Goal: Check status: Check status

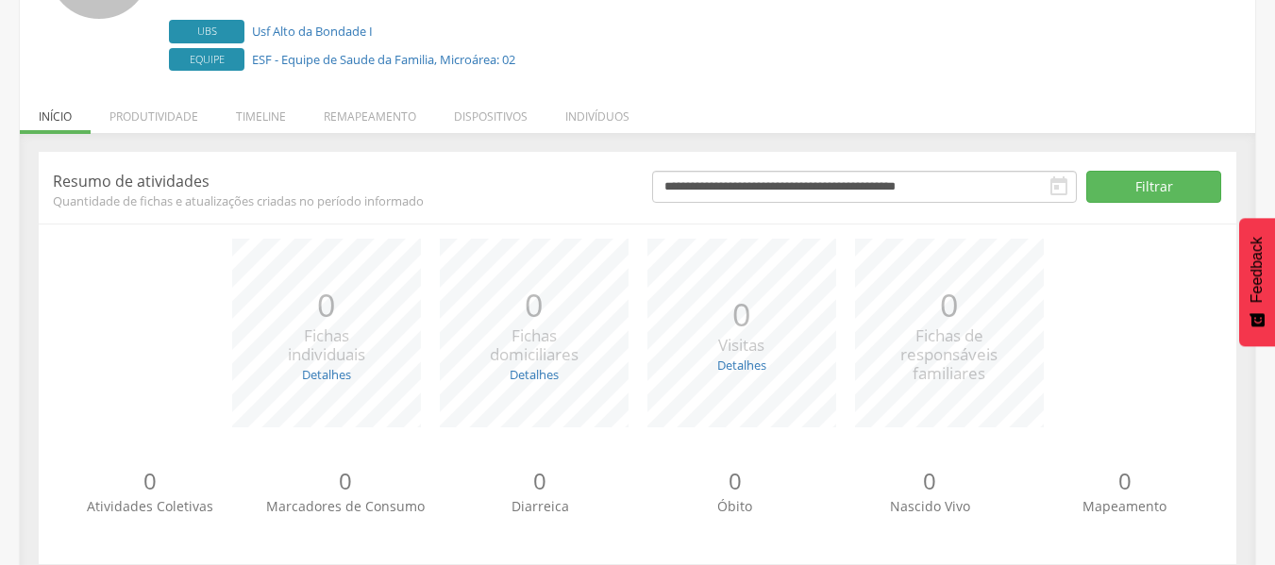
scroll to position [239, 0]
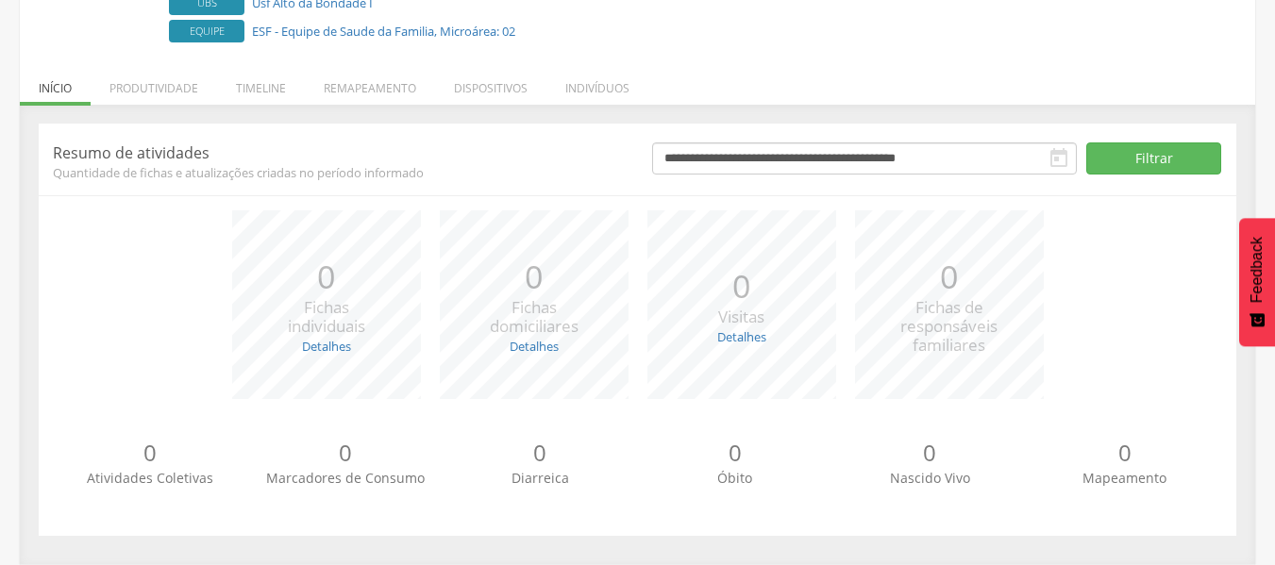
click at [1054, 153] on icon "" at bounding box center [1058, 158] width 23 height 23
click at [1062, 162] on icon "" at bounding box center [1058, 158] width 23 height 23
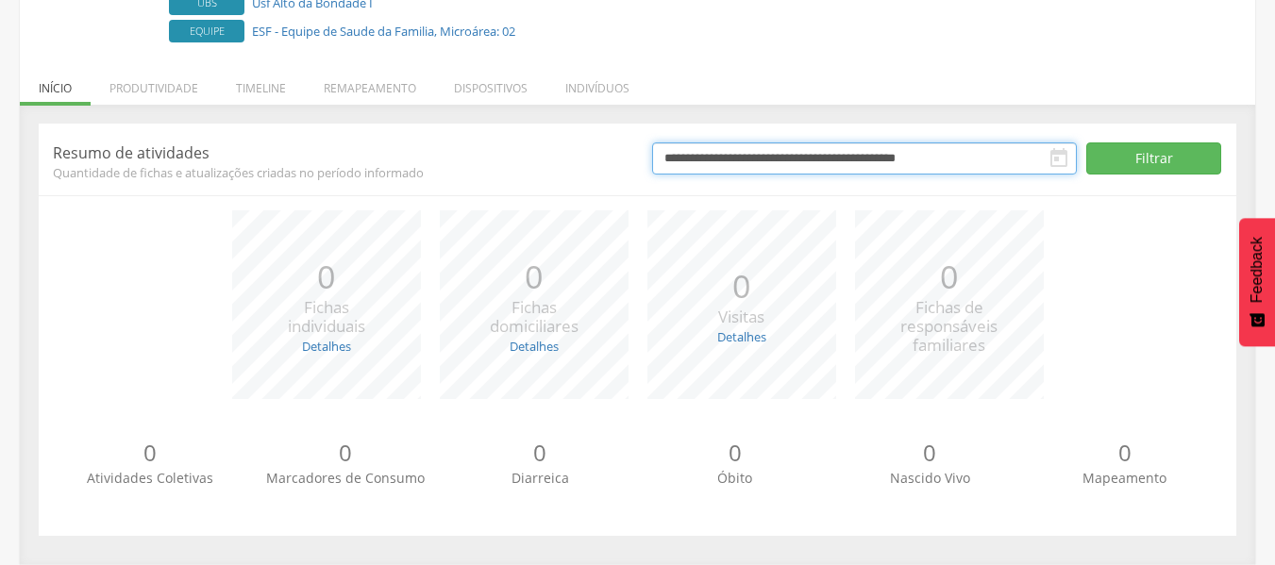
click at [1028, 164] on input "**********" at bounding box center [864, 158] width 425 height 32
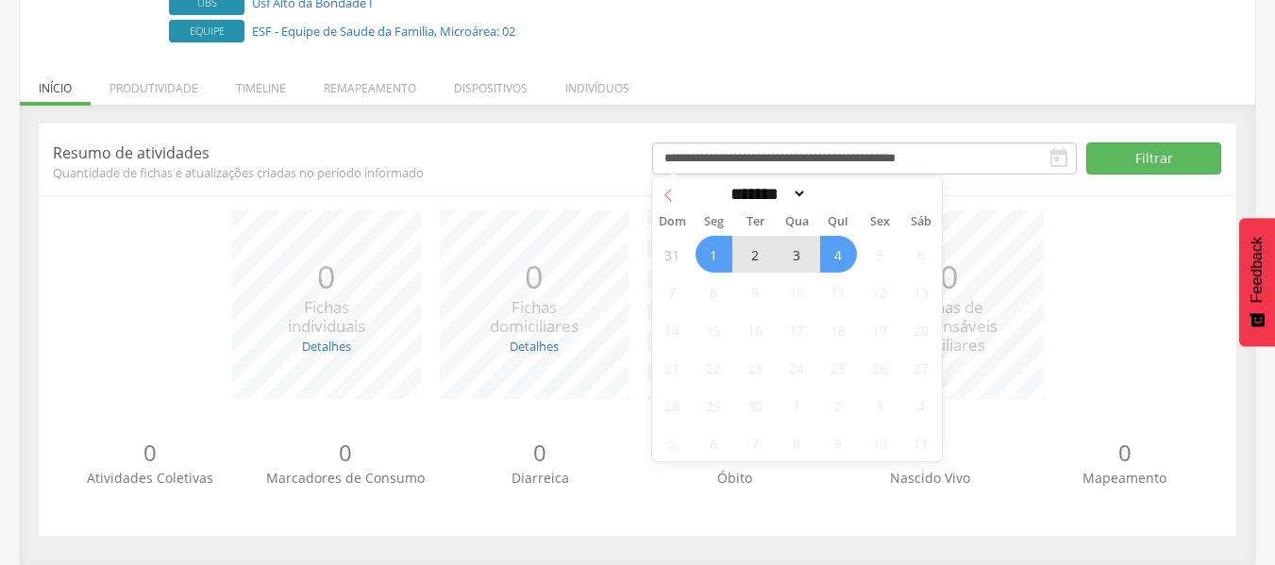
click at [675, 195] on span at bounding box center [668, 192] width 32 height 32
select select "*"
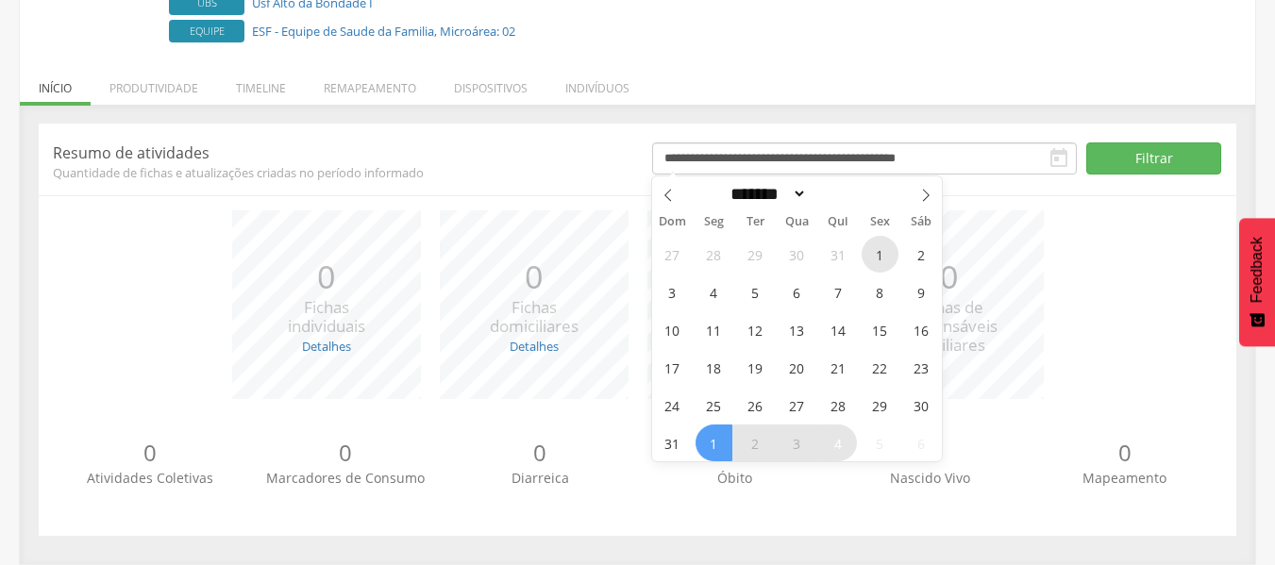
click at [870, 258] on span "1" at bounding box center [879, 254] width 37 height 37
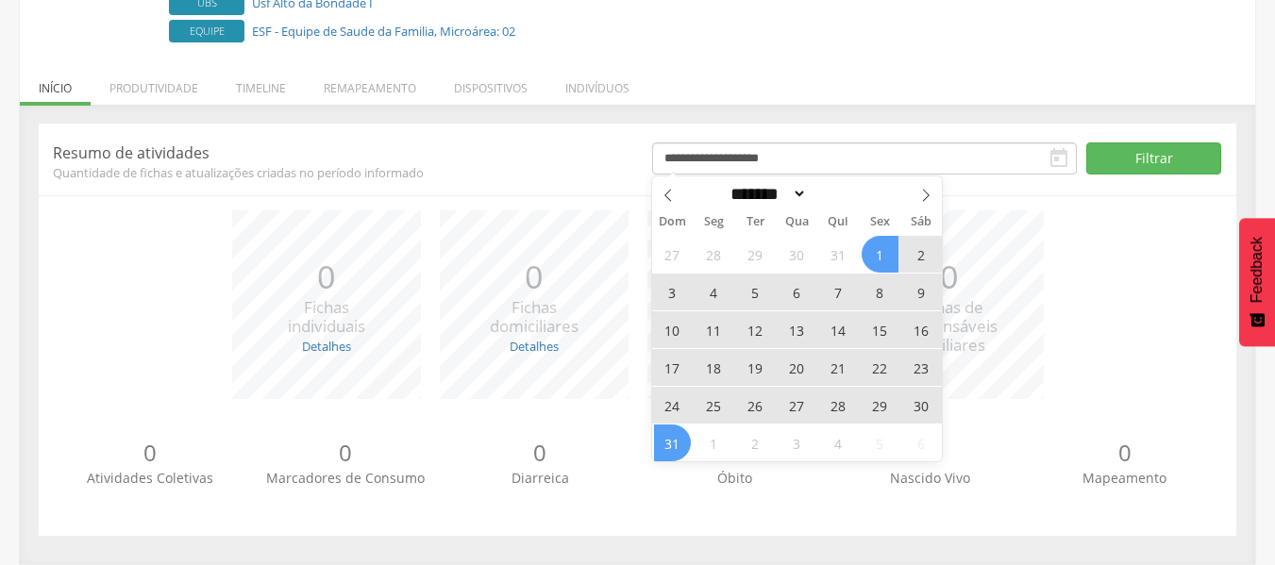
click at [689, 445] on span "31" at bounding box center [672, 443] width 37 height 37
type input "**********"
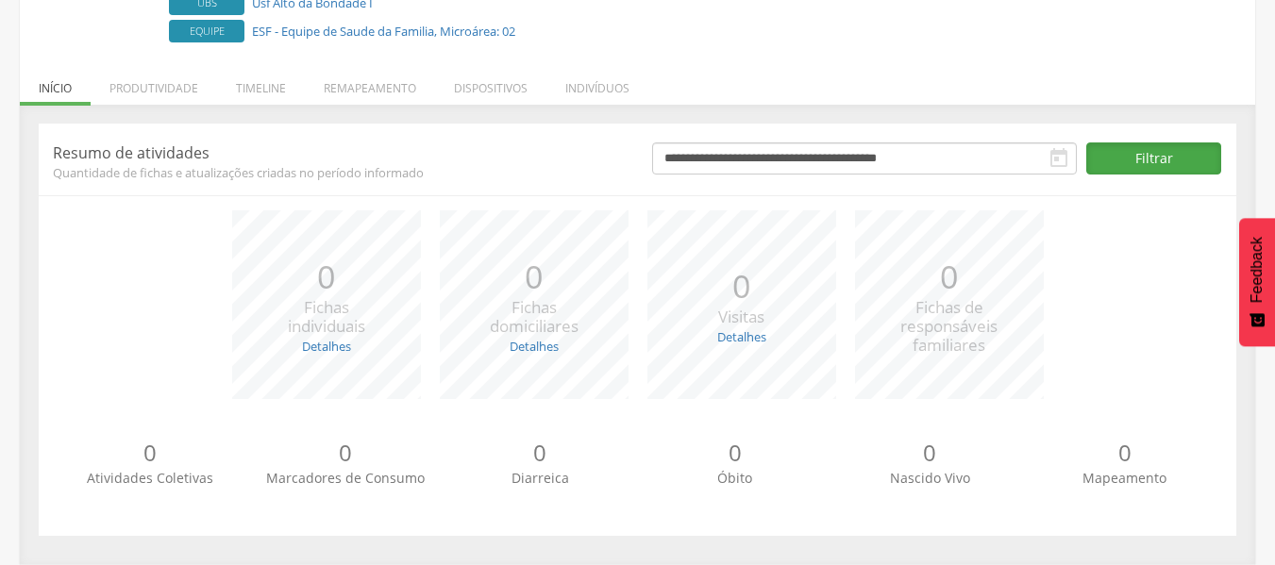
click at [1134, 160] on button "Filtrar" at bounding box center [1153, 158] width 135 height 32
click at [728, 339] on link "Detalhes" at bounding box center [741, 336] width 49 height 17
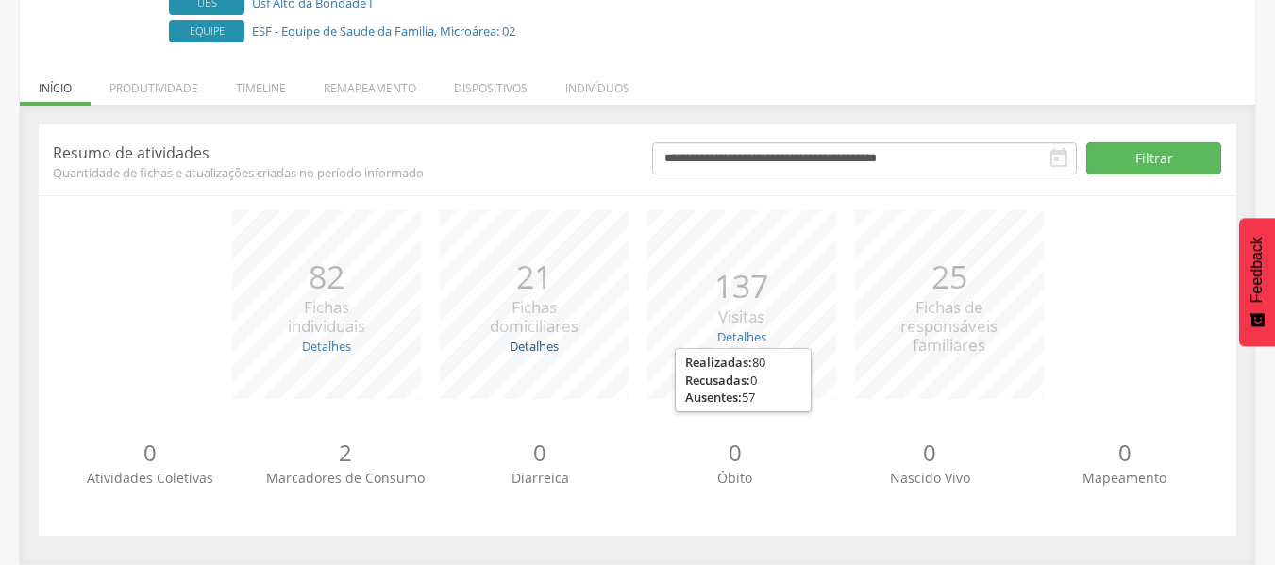
click at [521, 345] on link "Detalhes" at bounding box center [533, 346] width 49 height 17
click at [322, 347] on link "Detalhes" at bounding box center [326, 346] width 49 height 17
click at [743, 342] on link "Detalhes" at bounding box center [741, 336] width 49 height 17
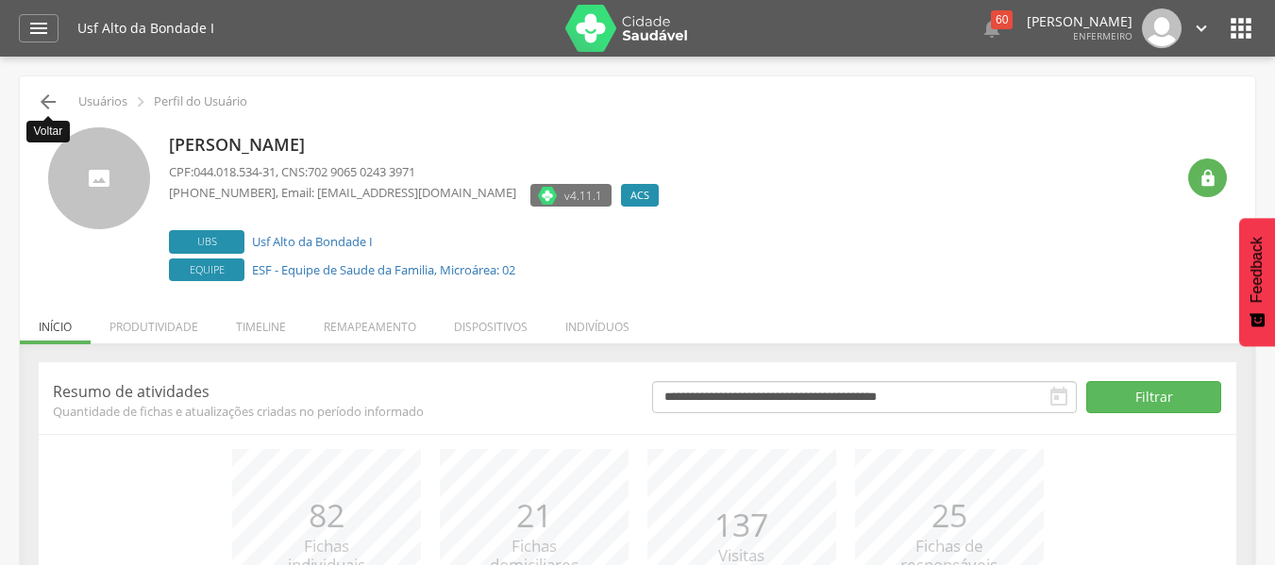
click at [44, 95] on icon "" at bounding box center [48, 102] width 23 height 23
